Goal: Task Accomplishment & Management: Manage account settings

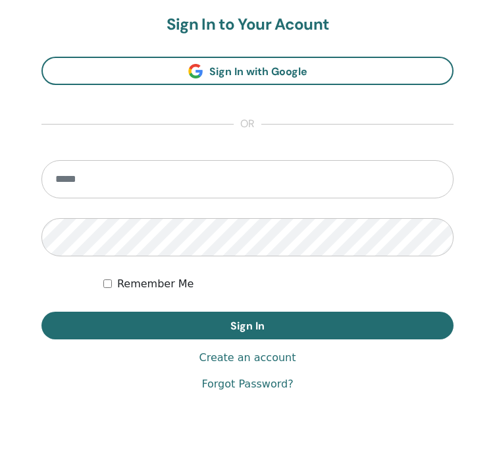
scroll to position [745, 0]
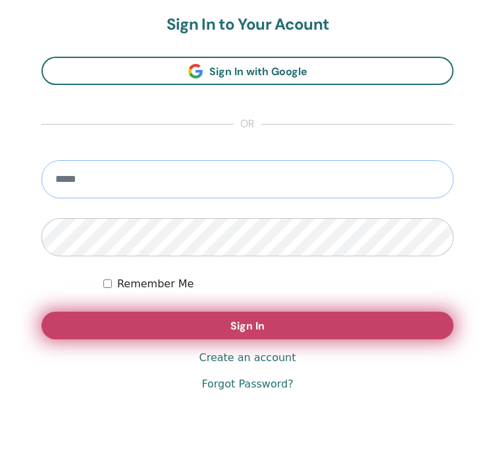
type input "**********"
click at [234, 319] on span "Sign In" at bounding box center [248, 326] width 34 height 14
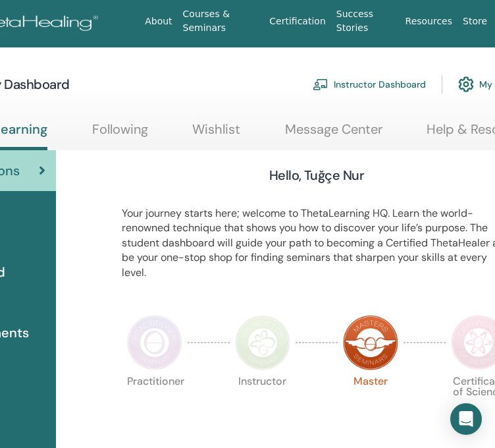
scroll to position [0, 142]
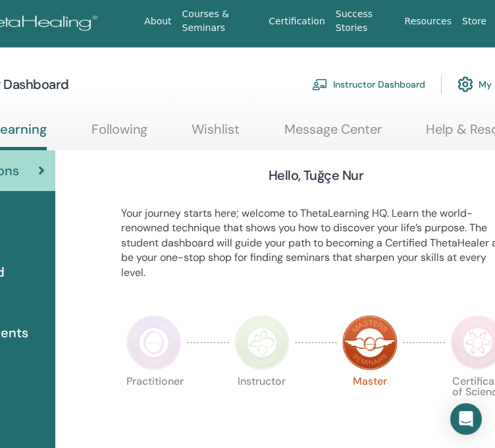
click at [390, 84] on link "Instructor Dashboard" at bounding box center [368, 84] width 113 height 29
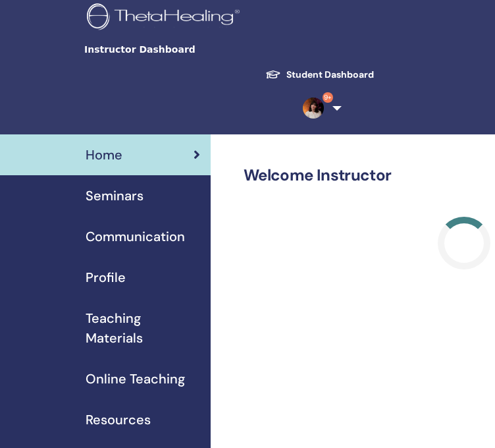
click at [119, 197] on span "Seminars" at bounding box center [115, 196] width 58 height 20
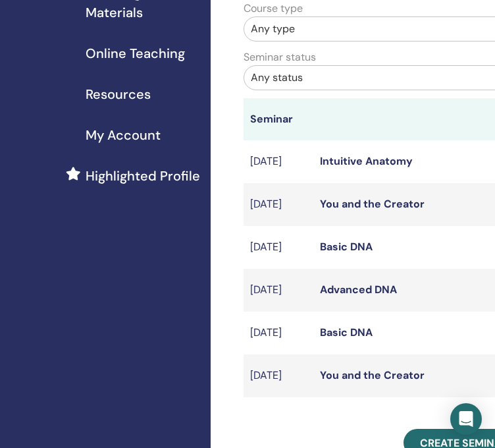
scroll to position [327, 0]
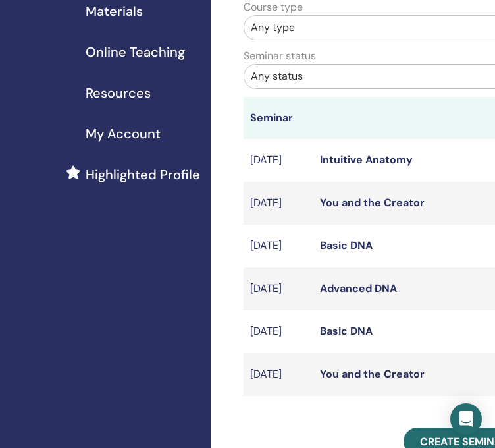
click at [364, 163] on link "Intuitive Anatomy" at bounding box center [366, 160] width 93 height 14
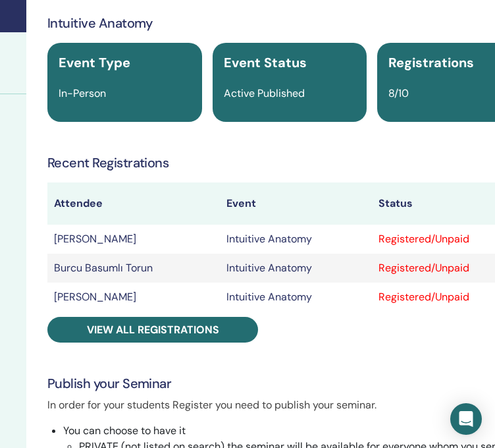
scroll to position [152, 238]
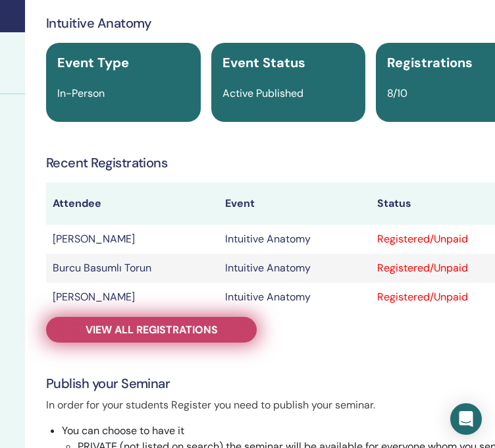
click at [205, 327] on span "View all registrations" at bounding box center [152, 330] width 132 height 14
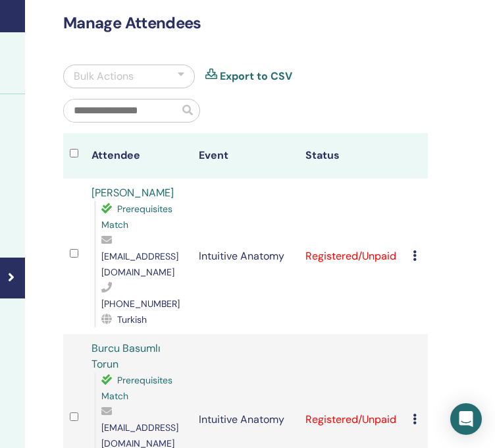
click at [418, 251] on div "Cancel Registration Do not auto-certify Mark as Paid Mark as Unpaid Mark as Abs…" at bounding box center [417, 256] width 9 height 16
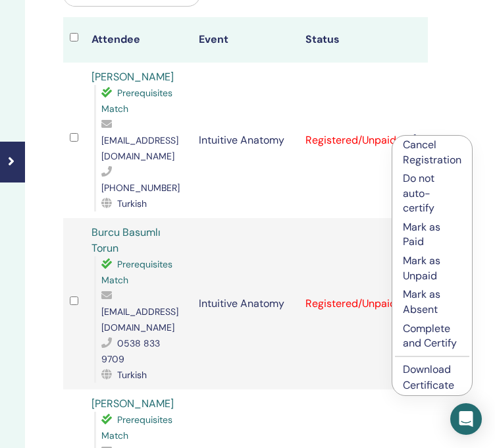
scroll to position [269, 238]
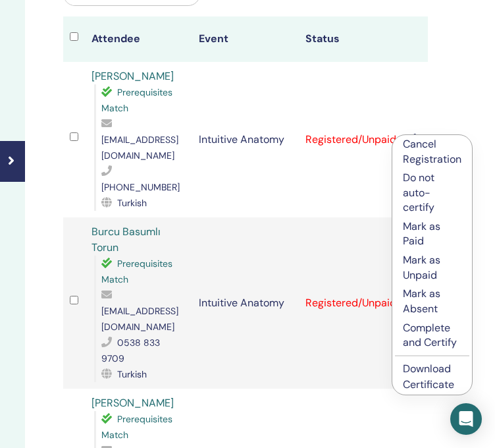
click at [429, 339] on p "Complete and Certify" at bounding box center [432, 336] width 59 height 30
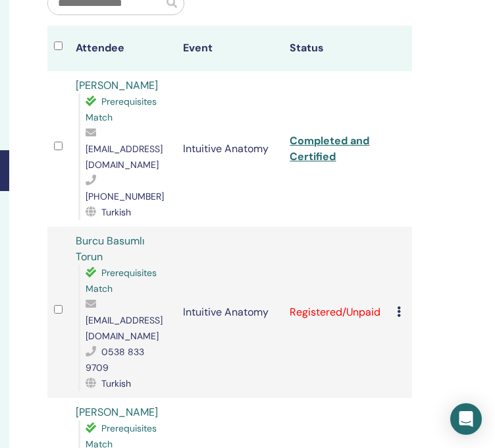
scroll to position [260, 254]
click at [402, 304] on div "Cancel Registration Do not auto-certify Mark as Paid Mark as Unpaid Mark as Abs…" at bounding box center [401, 312] width 9 height 16
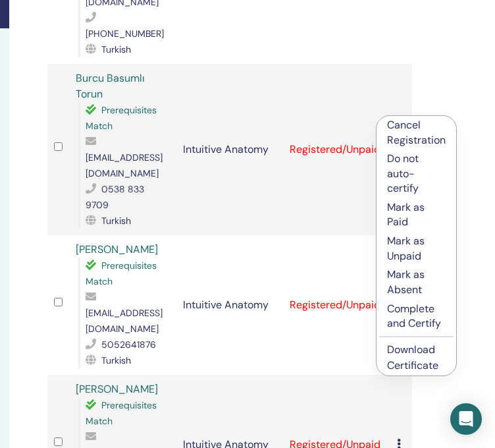
scroll to position [423, 254]
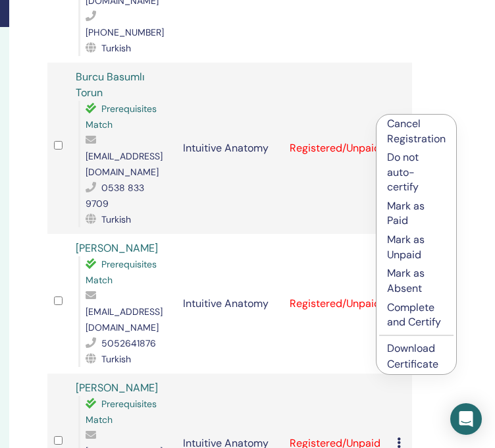
click at [406, 319] on p "Complete and Certify" at bounding box center [416, 315] width 59 height 30
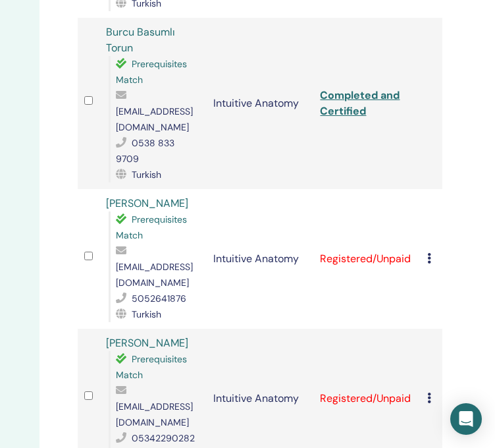
scroll to position [475, 224]
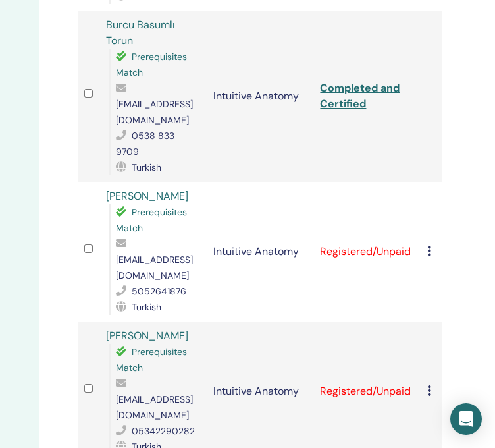
click at [429, 246] on icon at bounding box center [429, 251] width 4 height 11
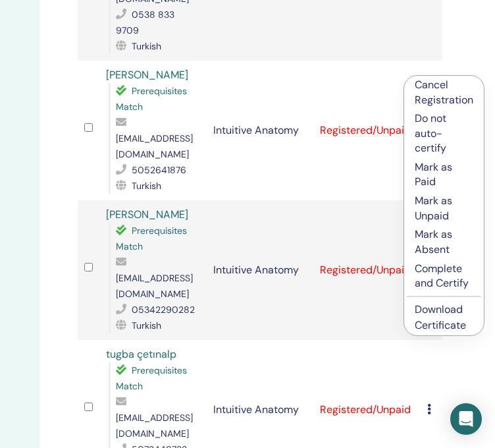
scroll to position [601, 224]
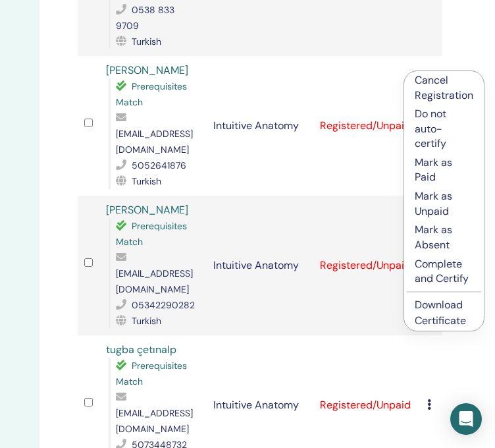
click at [443, 271] on p "Complete and Certify" at bounding box center [444, 272] width 59 height 30
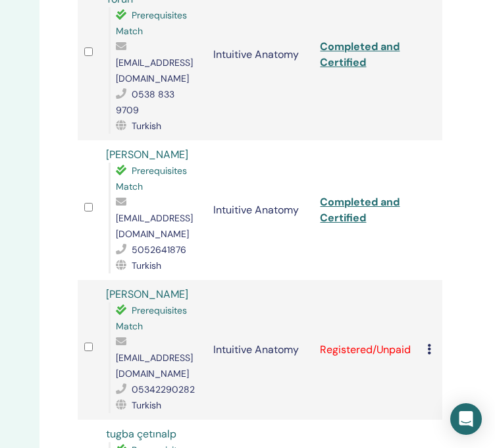
scroll to position [523, 224]
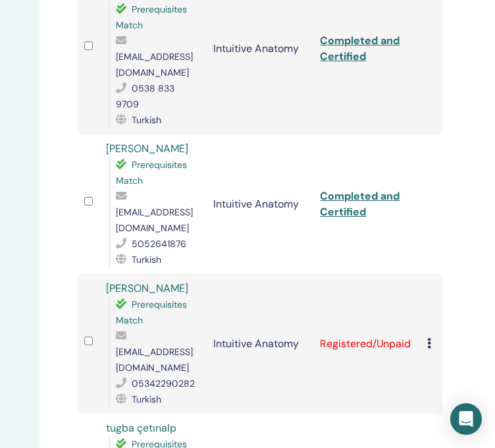
click at [429, 338] on icon at bounding box center [429, 343] width 4 height 11
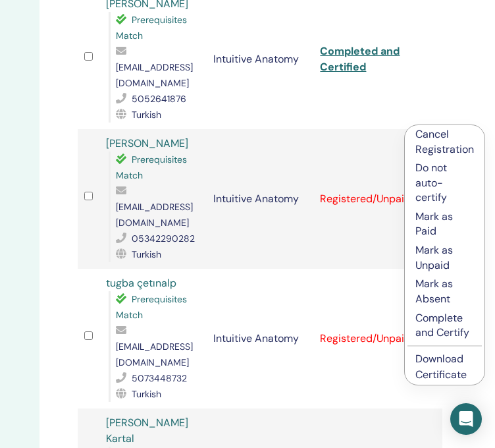
scroll to position [669, 224]
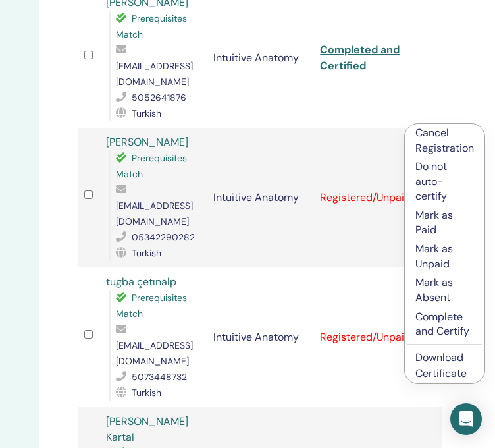
click at [435, 321] on p "Complete and Certify" at bounding box center [445, 325] width 59 height 30
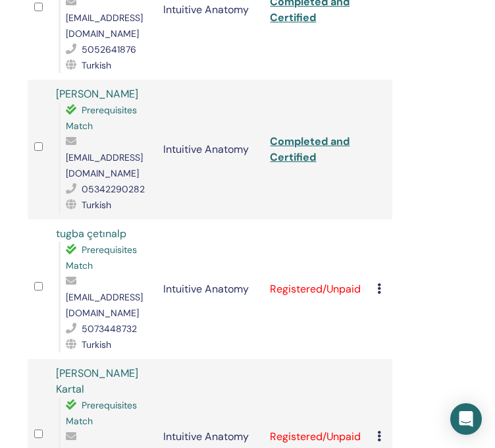
scroll to position [718, 274]
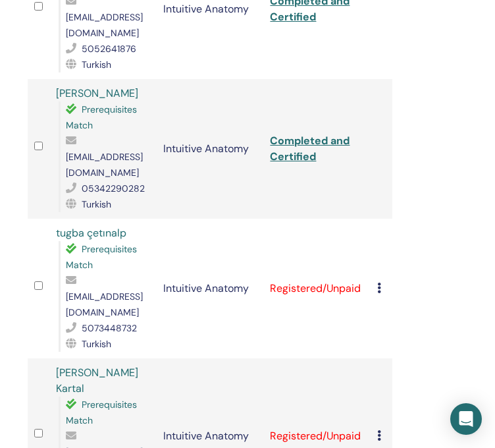
click at [379, 283] on icon at bounding box center [379, 288] width 4 height 11
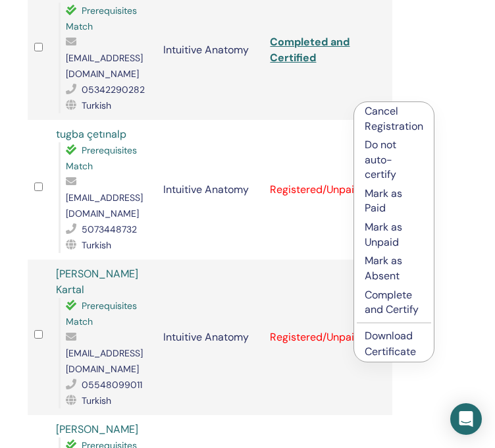
scroll to position [817, 274]
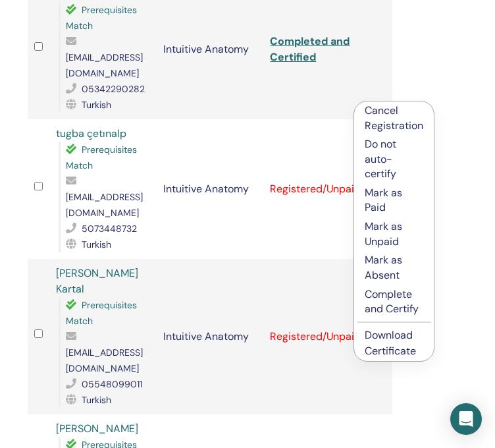
click at [388, 310] on p "Complete and Certify" at bounding box center [394, 302] width 59 height 30
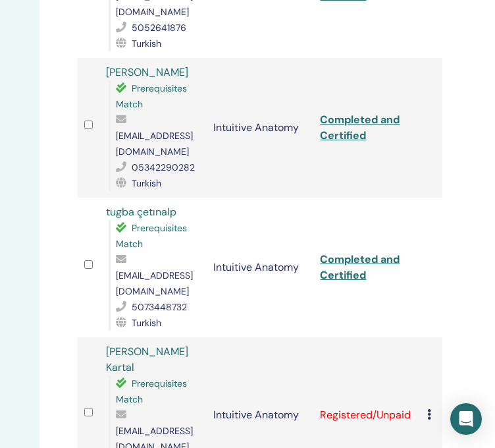
scroll to position [783, 224]
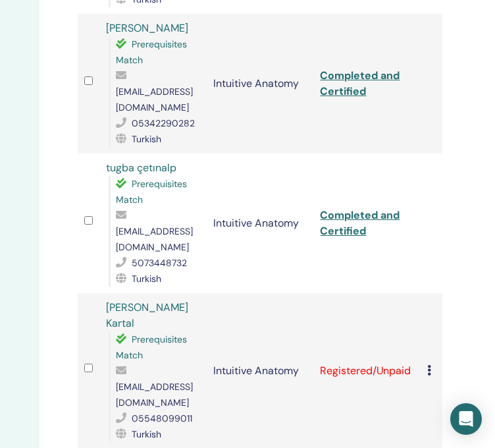
click at [427, 365] on icon at bounding box center [429, 370] width 4 height 11
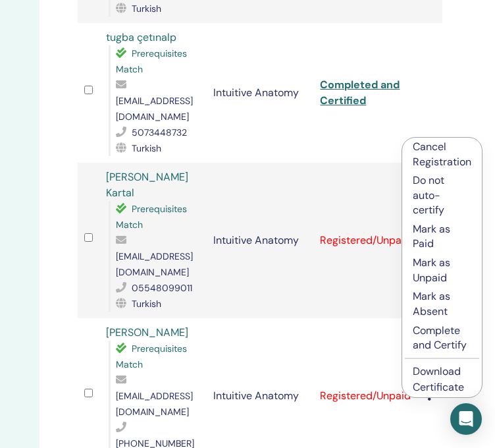
scroll to position [919, 224]
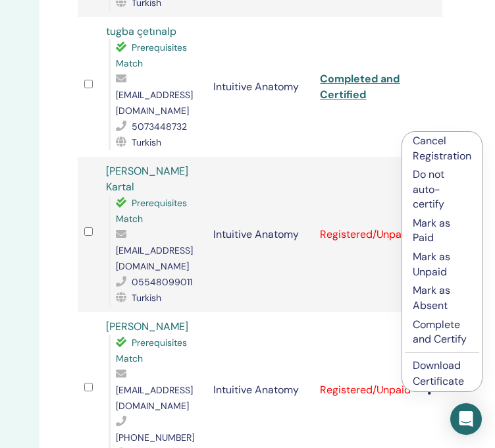
click at [445, 329] on p "Complete and Certify" at bounding box center [442, 332] width 59 height 30
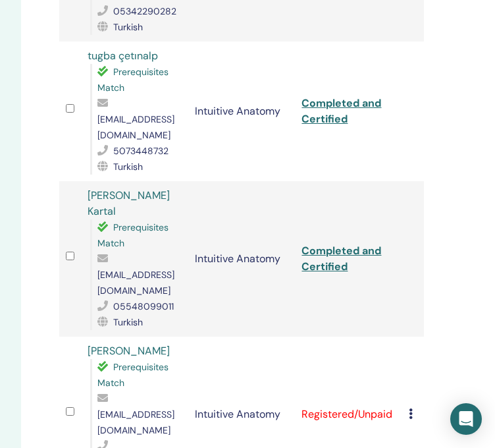
scroll to position [898, 242]
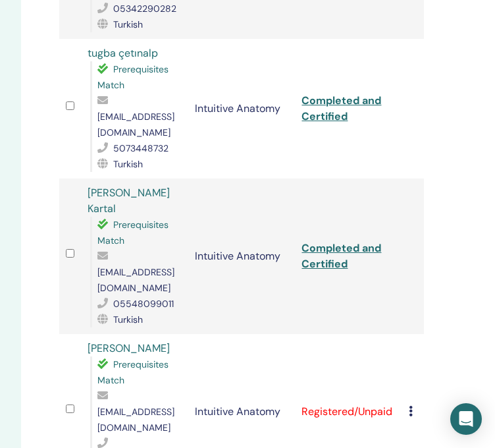
click at [410, 406] on icon at bounding box center [411, 411] width 4 height 11
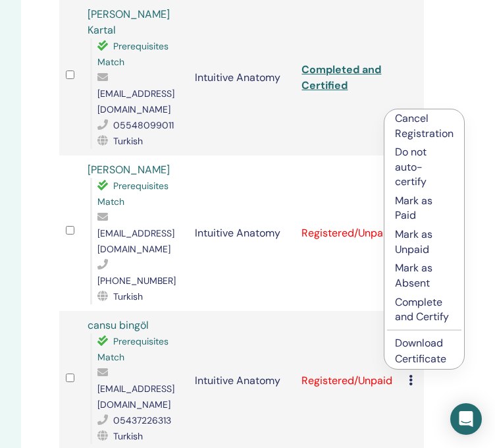
scroll to position [1077, 242]
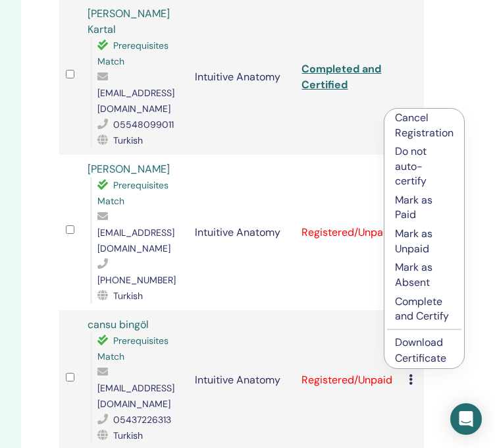
click at [420, 311] on p "Complete and Certify" at bounding box center [424, 309] width 59 height 30
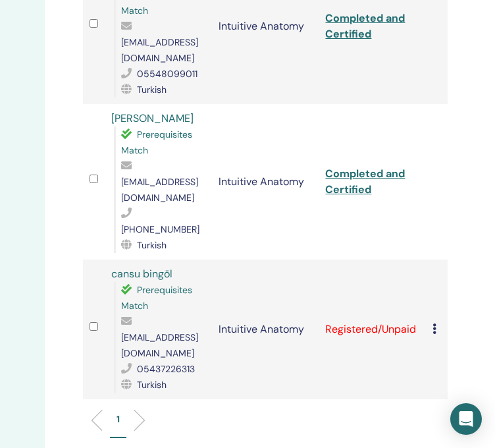
scroll to position [1130, 219]
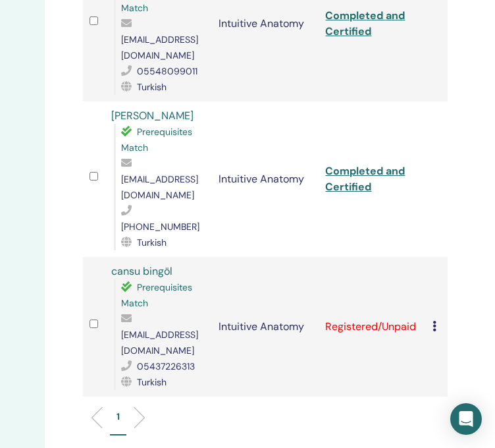
click at [435, 321] on icon at bounding box center [435, 326] width 4 height 11
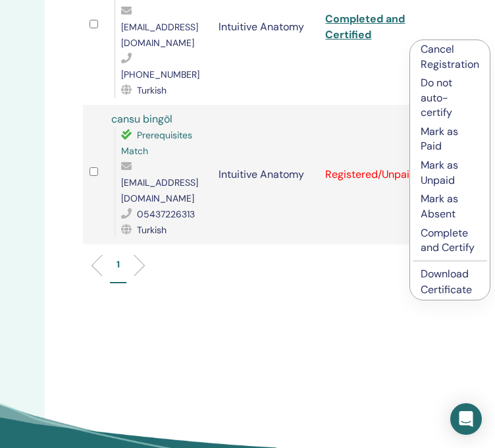
scroll to position [1283, 219]
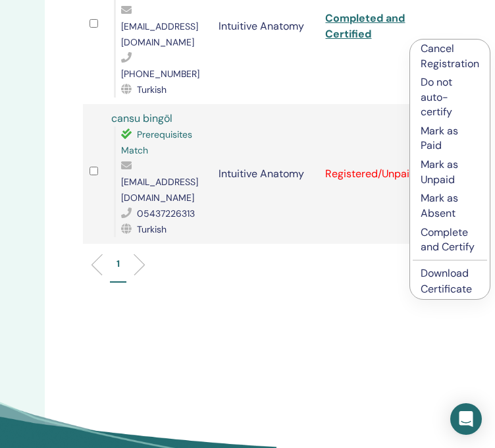
click at [451, 249] on p "Complete and Certify" at bounding box center [450, 240] width 59 height 30
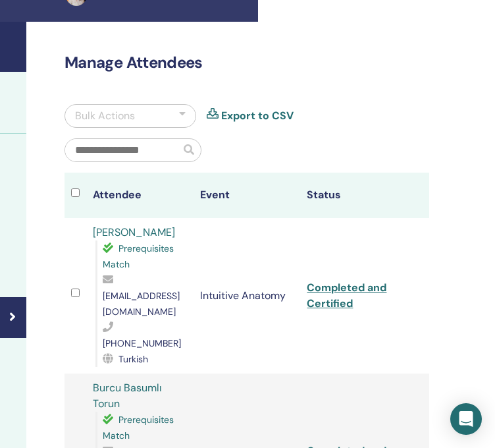
scroll to position [113, 231]
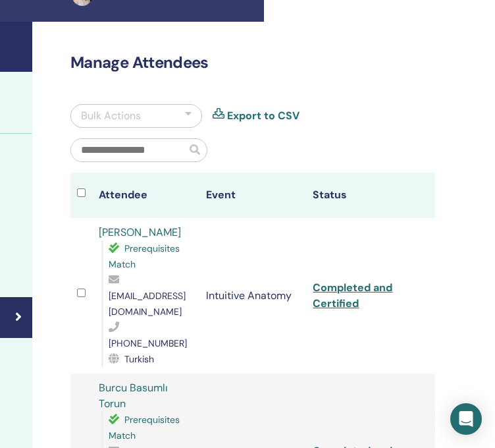
click at [258, 114] on link "Export to CSV" at bounding box center [263, 116] width 72 height 16
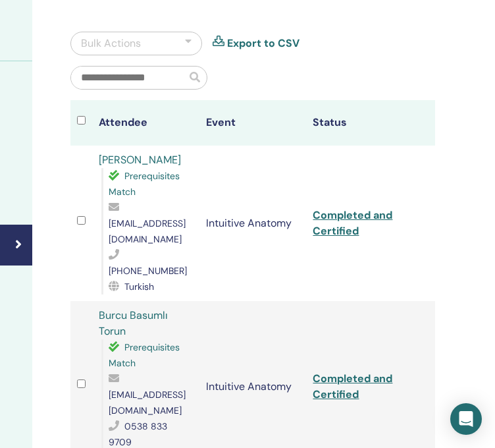
scroll to position [224, 231]
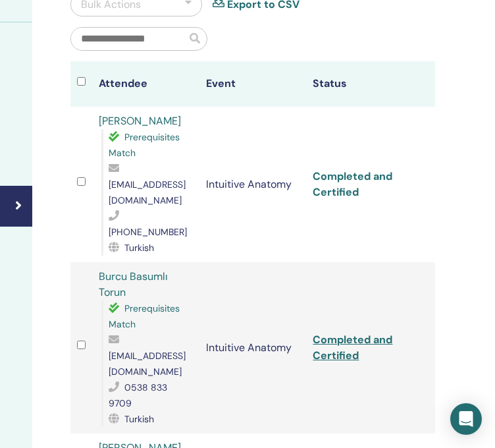
click at [345, 186] on link "Completed and Certified" at bounding box center [353, 184] width 80 height 30
click at [340, 333] on link "Completed and Certified" at bounding box center [353, 348] width 80 height 30
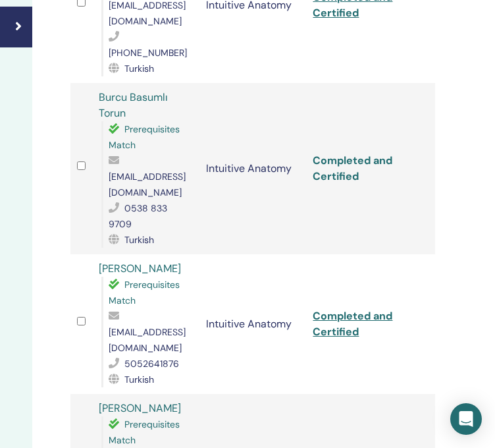
scroll to position [420, 231]
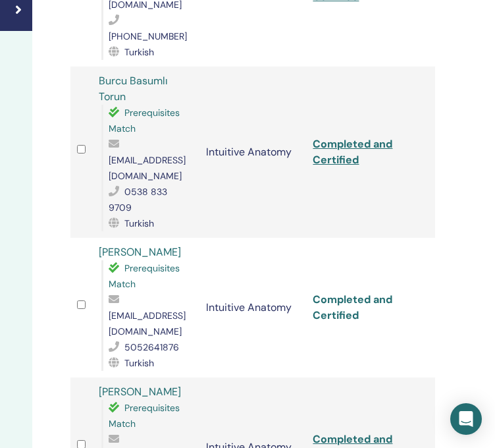
click at [337, 292] on link "Completed and Certified" at bounding box center [353, 307] width 80 height 30
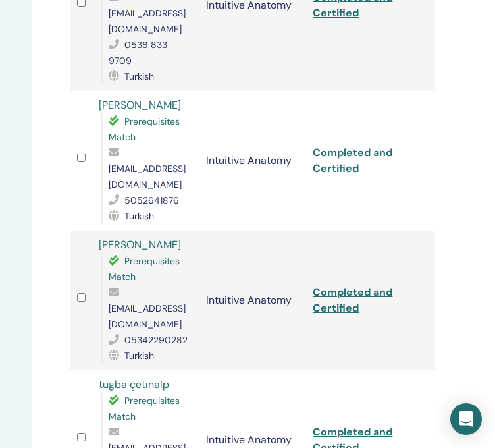
scroll to position [568, 231]
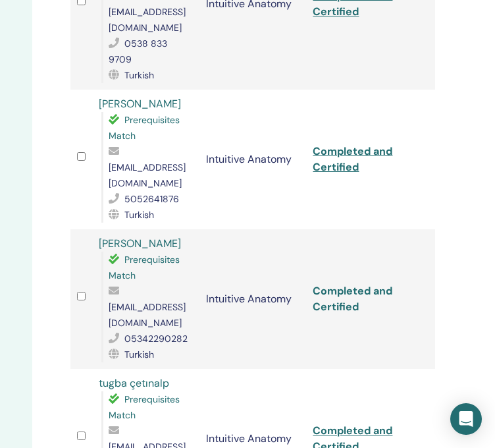
click at [332, 284] on link "Completed and Certified" at bounding box center [353, 299] width 80 height 30
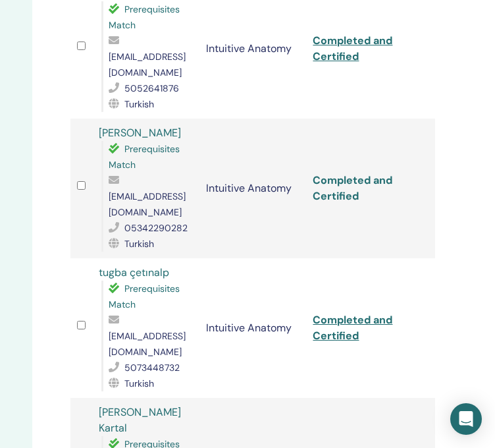
scroll to position [694, 231]
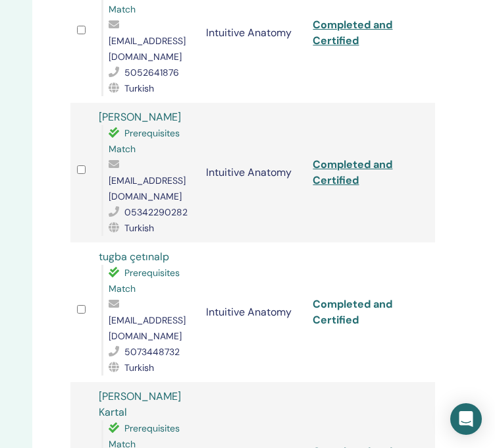
click at [332, 297] on link "Completed and Certified" at bounding box center [353, 312] width 80 height 30
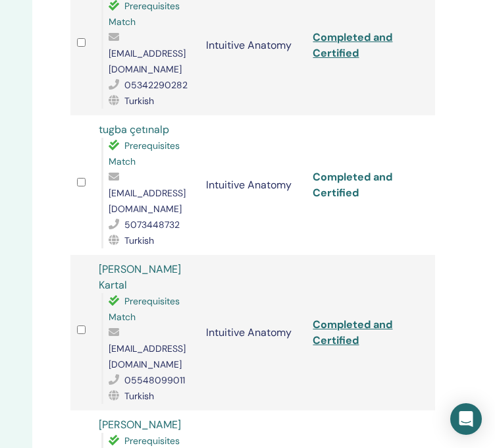
scroll to position [823, 231]
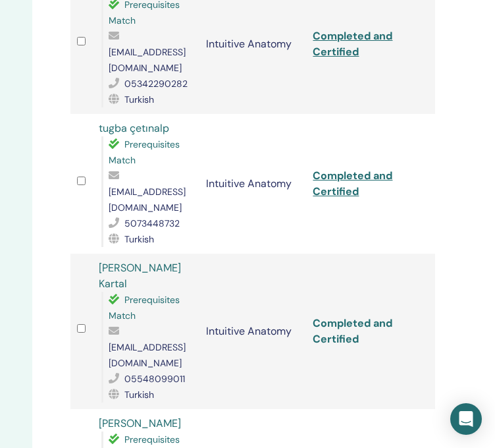
click at [332, 316] on link "Completed and Certified" at bounding box center [353, 331] width 80 height 30
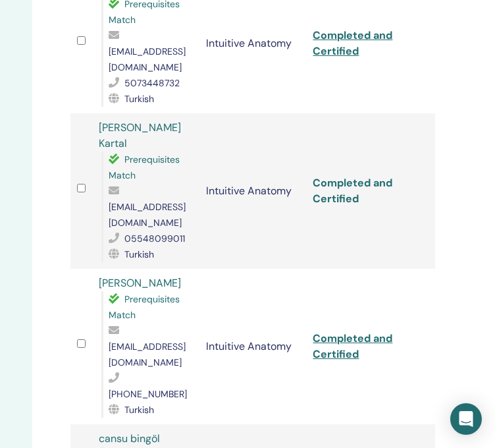
scroll to position [969, 231]
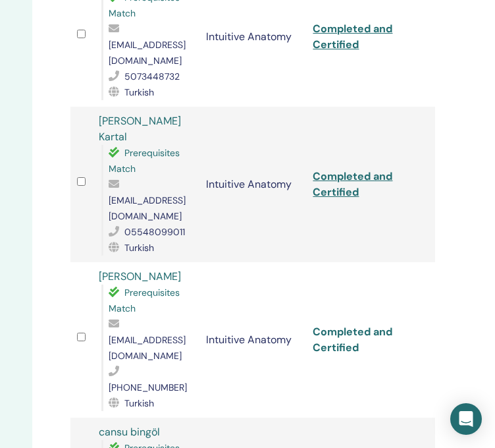
click at [332, 325] on link "Completed and Certified" at bounding box center [353, 340] width 80 height 30
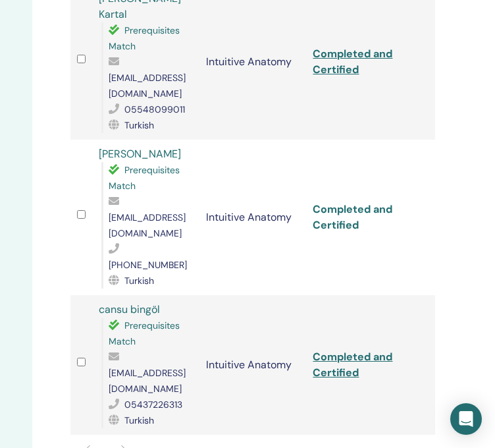
scroll to position [1093, 231]
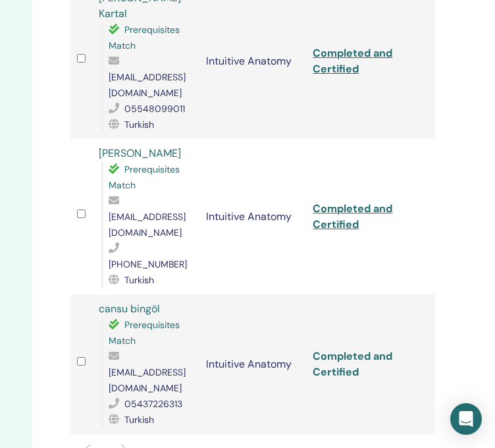
click at [332, 349] on link "Completed and Certified" at bounding box center [353, 364] width 80 height 30
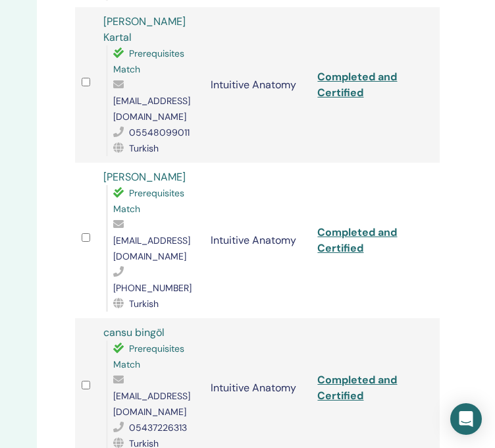
scroll to position [1093, 231]
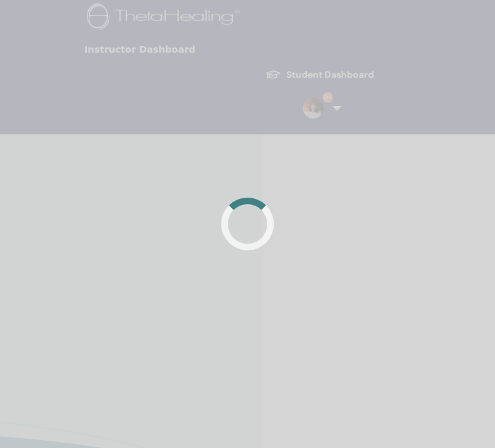
scroll to position [152, 238]
